Goal: Information Seeking & Learning: Find specific fact

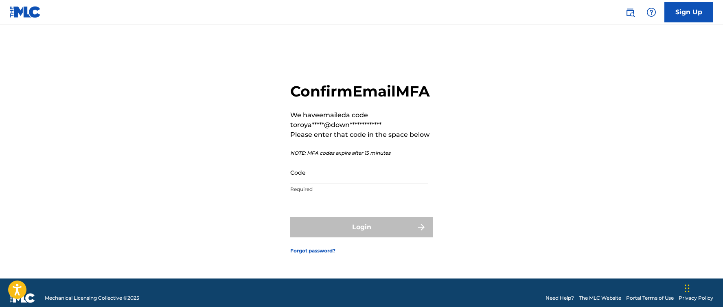
click at [297, 184] on input "Code" at bounding box center [359, 172] width 138 height 23
click at [507, 169] on div "**********" at bounding box center [362, 162] width 570 height 234
click at [312, 180] on input "Code" at bounding box center [359, 172] width 138 height 23
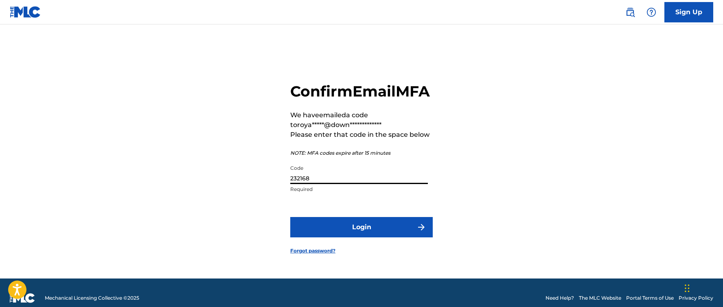
type input "232168"
click at [393, 237] on button "Login" at bounding box center [361, 227] width 143 height 20
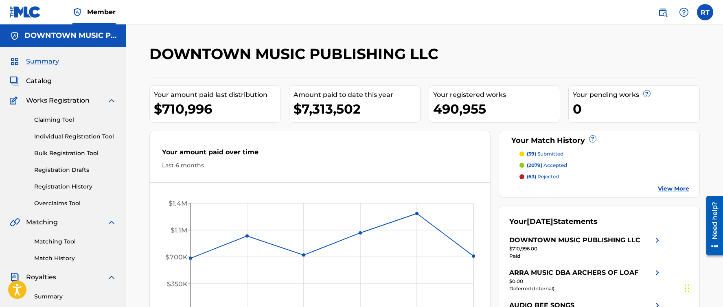
click at [46, 81] on span "Catalog" at bounding box center [39, 81] width 26 height 10
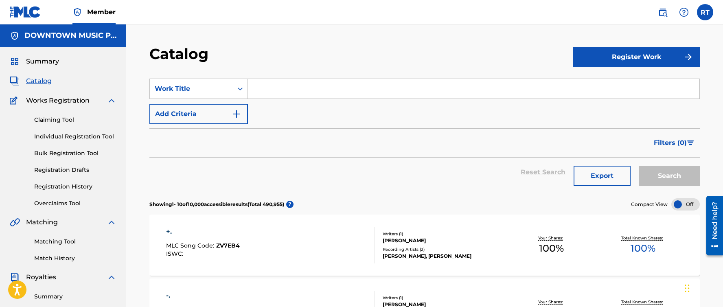
click at [277, 90] on input "Search Form" at bounding box center [474, 89] width 452 height 20
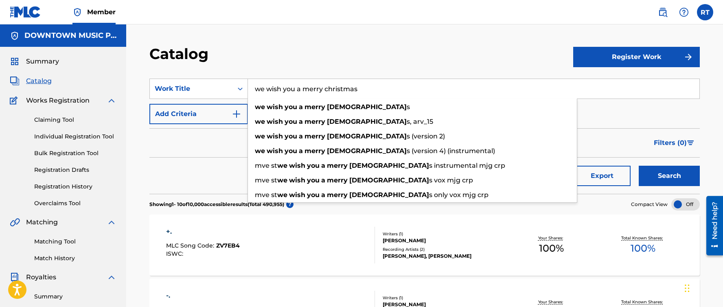
type input "we wish you a merry christmas"
click at [639, 166] on button "Search" at bounding box center [669, 176] width 61 height 20
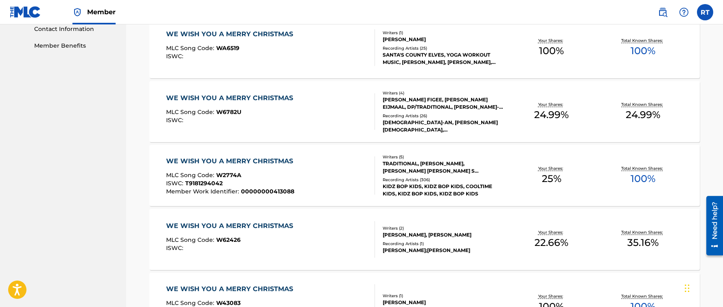
scroll to position [427, 0]
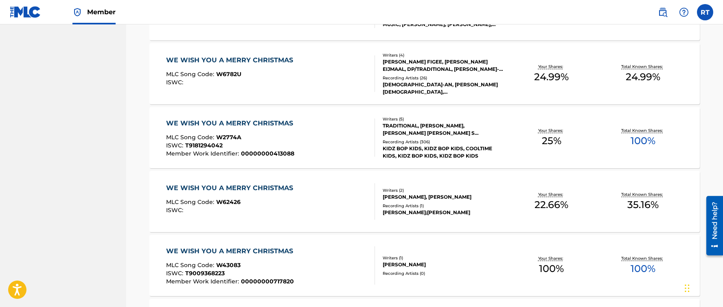
click at [273, 202] on div "MLC Song Code : W62426" at bounding box center [231, 203] width 131 height 8
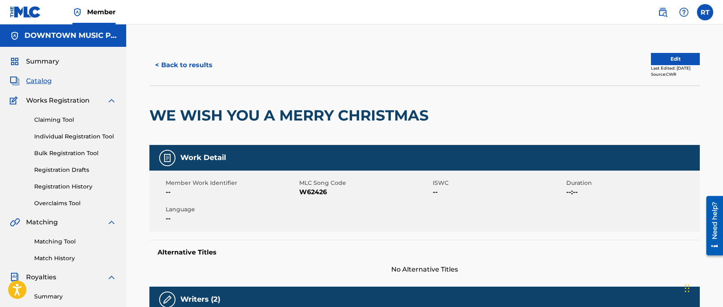
click at [176, 64] on button "< Back to results" at bounding box center [183, 65] width 69 height 20
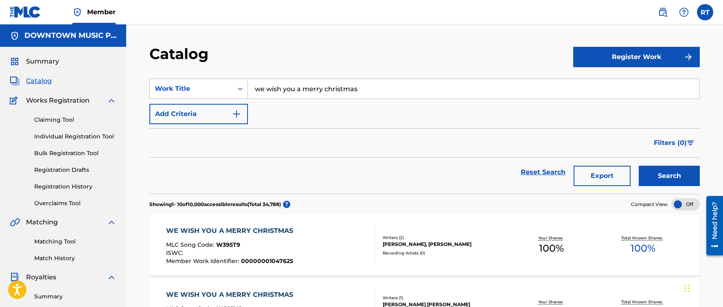
click at [708, 11] on label at bounding box center [705, 12] width 16 height 16
click at [705, 12] on input "RT Royalty Team Team [EMAIL_ADDRESS][DOMAIN_NAME] Notification Preferences Prof…" at bounding box center [705, 12] width 0 height 0
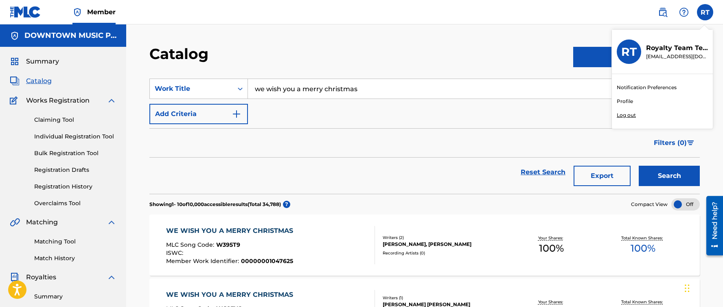
click at [708, 11] on div "RT RT Royalty Team Team [EMAIL_ADDRESS][DOMAIN_NAME] Notification Preferences P…" at bounding box center [705, 12] width 16 height 16
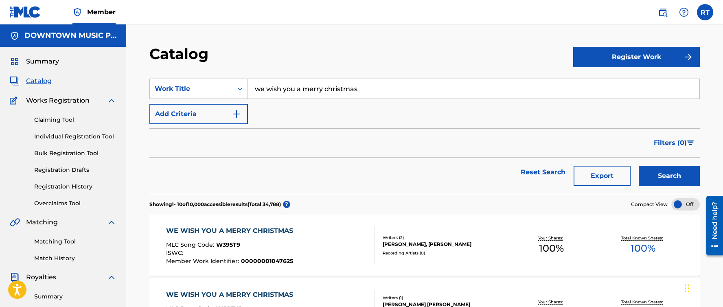
click at [69, 37] on h5 "DOWNTOWN MUSIC PUBLISHING LLC" at bounding box center [70, 35] width 92 height 9
click at [43, 36] on h5 "DOWNTOWN MUSIC PUBLISHING LLC" at bounding box center [70, 35] width 92 height 9
click at [90, 13] on span "Member" at bounding box center [101, 11] width 29 height 9
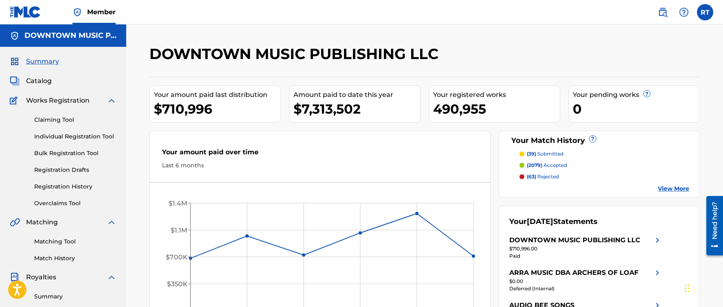
click at [89, 44] on div "DOWNTOWN MUSIC PUBLISHING LLC" at bounding box center [63, 35] width 126 height 22
click at [76, 38] on h5 "DOWNTOWN MUSIC PUBLISHING LLC" at bounding box center [70, 35] width 92 height 9
click at [701, 12] on label at bounding box center [705, 12] width 16 height 16
click at [705, 12] on input "RT Royalty Team Team [EMAIL_ADDRESS][DOMAIN_NAME] Notification Preferences Prof…" at bounding box center [705, 12] width 0 height 0
click at [621, 116] on p "Log out" at bounding box center [626, 115] width 19 height 7
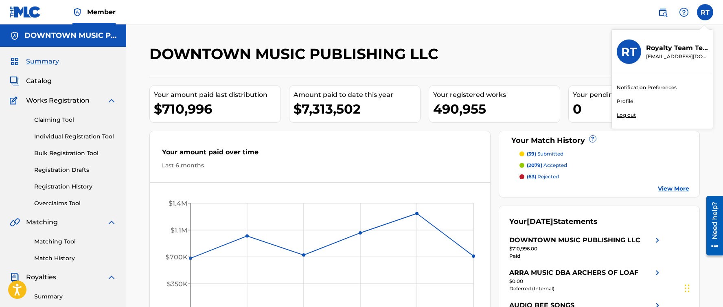
click at [705, 12] on input "RT Royalty Team Team [EMAIL_ADDRESS][DOMAIN_NAME] Notification Preferences Prof…" at bounding box center [705, 12] width 0 height 0
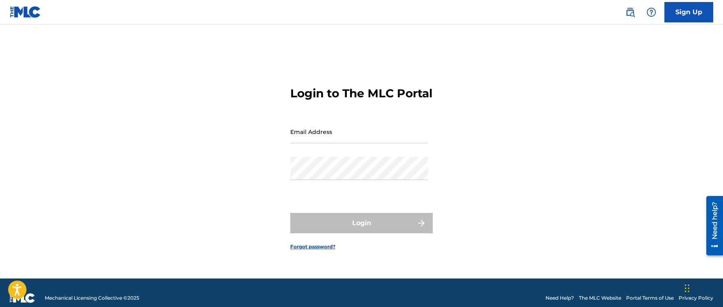
type input "[EMAIL_ADDRESS][DOMAIN_NAME]"
click at [300, 141] on div "Sign Up Login to The MLC Portal Email Address [EMAIL_ADDRESS][DOMAIN_NAME] Pass…" at bounding box center [361, 159] width 723 height 318
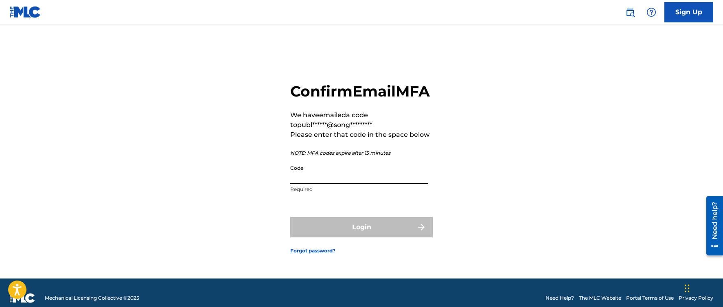
click at [329, 184] on input "Code" at bounding box center [359, 172] width 138 height 23
click at [495, 183] on div "Confirm Email MFA We have emailed a code to publ******@song********* Please ent…" at bounding box center [362, 162] width 570 height 234
click at [336, 184] on input "Code" at bounding box center [359, 172] width 138 height 23
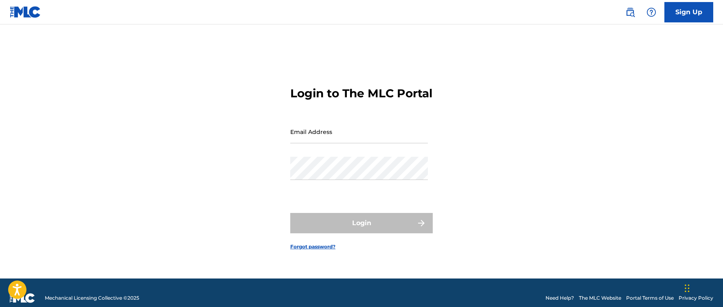
type input "[EMAIL_ADDRESS][DOMAIN_NAME]"
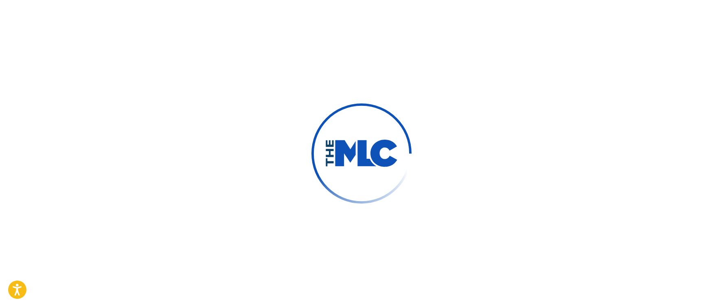
click at [338, 146] on div "Sign Up Login to The MLC Portal Email Address [EMAIL_ADDRESS][DOMAIN_NAME] Pass…" at bounding box center [361, 159] width 723 height 318
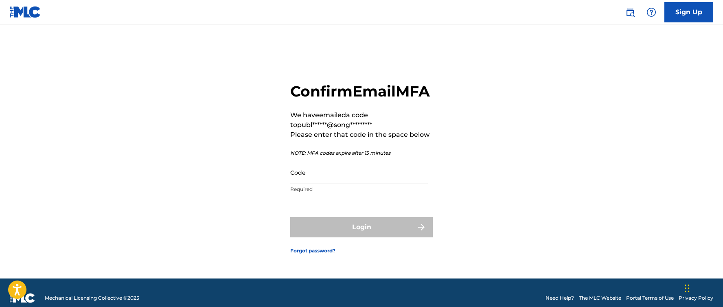
click at [346, 184] on input "Code" at bounding box center [359, 172] width 138 height 23
click at [495, 172] on div "Confirm Email MFA We have emailed a code to publ******@song********* Please ent…" at bounding box center [362, 162] width 570 height 234
